Goal: Navigation & Orientation: Find specific page/section

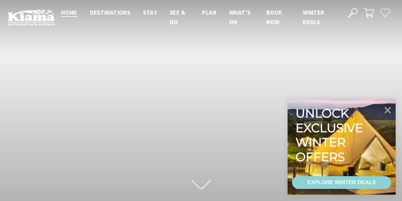
scroll to position [109, 407]
click at [388, 114] on icon at bounding box center [387, 109] width 15 height 15
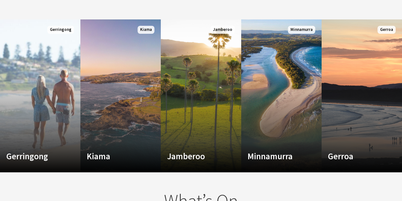
scroll to position [412, 0]
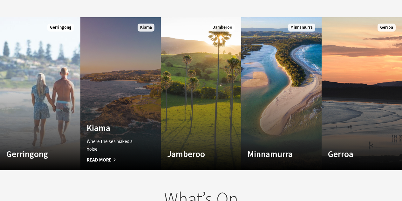
click at [140, 94] on link "Custom Image Used Kiama Where the sea makes a noise Read More Kiama" at bounding box center [120, 93] width 80 height 153
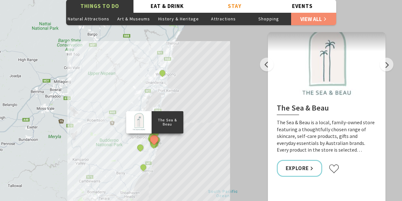
scroll to position [1164, 0]
